Goal: Task Accomplishment & Management: Complete application form

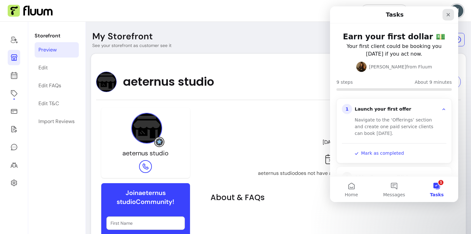
click at [450, 18] on div "Close" at bounding box center [448, 15] width 12 height 12
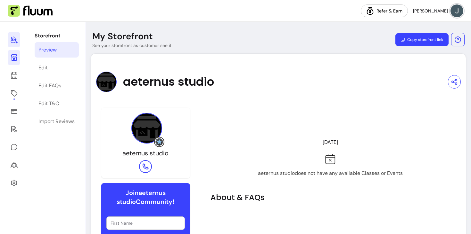
click at [16, 42] on icon at bounding box center [14, 40] width 7 height 7
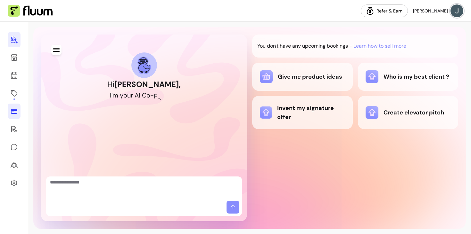
click at [17, 111] on icon at bounding box center [14, 112] width 8 height 8
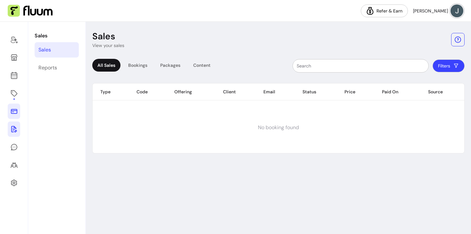
click at [12, 133] on link at bounding box center [14, 129] width 12 height 15
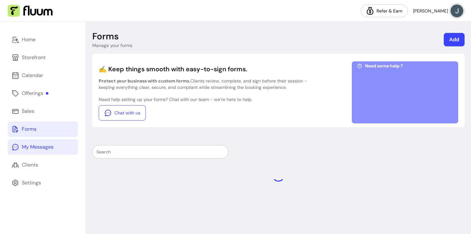
click at [35, 143] on link "My Messages" at bounding box center [43, 147] width 70 height 15
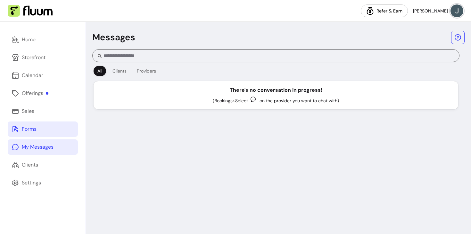
click at [55, 136] on link "Forms" at bounding box center [43, 129] width 70 height 15
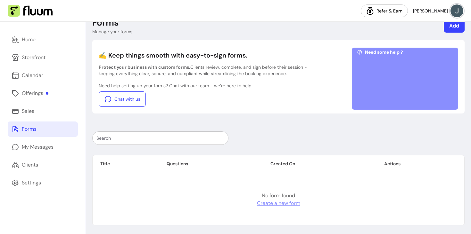
scroll to position [14, 0]
click at [277, 202] on link "Create a new form" at bounding box center [278, 203] width 43 height 8
select select "*"
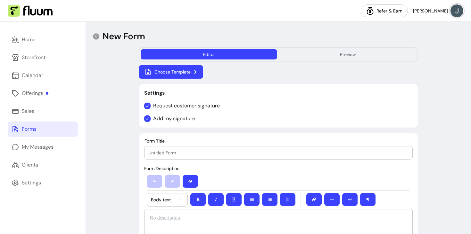
click at [190, 70] on button "Choose Template" at bounding box center [171, 71] width 64 height 13
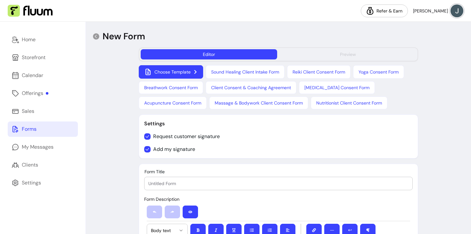
click at [318, 58] on button "Preview" at bounding box center [348, 54] width 136 height 10
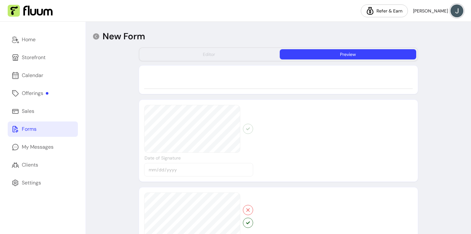
click at [241, 56] on button "Editor" at bounding box center [209, 54] width 136 height 10
select select "*"
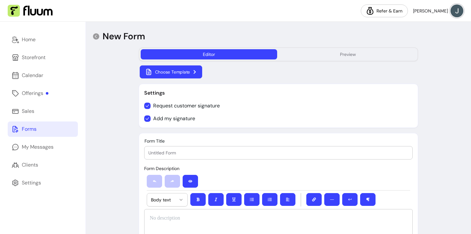
click at [176, 68] on button "Choose Template" at bounding box center [171, 72] width 62 height 13
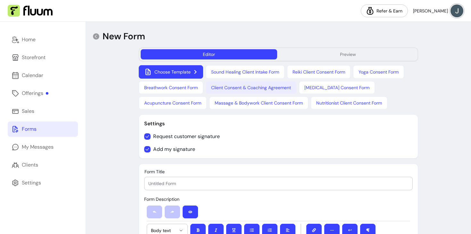
click at [271, 90] on button "Client Consent & Coaching Agreement" at bounding box center [251, 87] width 91 height 13
type input "Client Consent & Coaching Agreement"
select select "*"
select select "****"
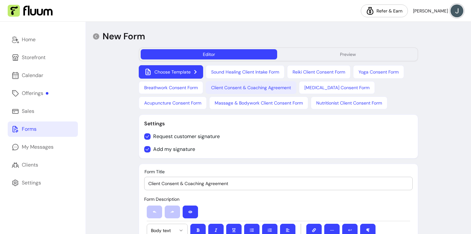
select select "*"
select select "**********"
select select "*"
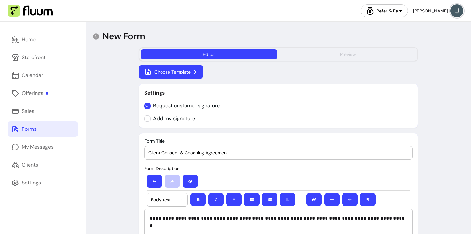
click at [327, 58] on button "Preview" at bounding box center [348, 54] width 136 height 10
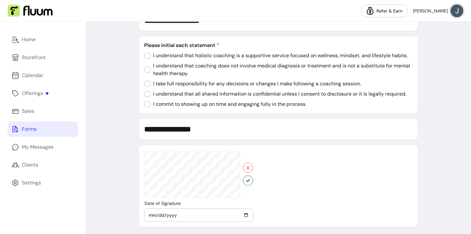
scroll to position [212, 0]
